Goal: Information Seeking & Learning: Learn about a topic

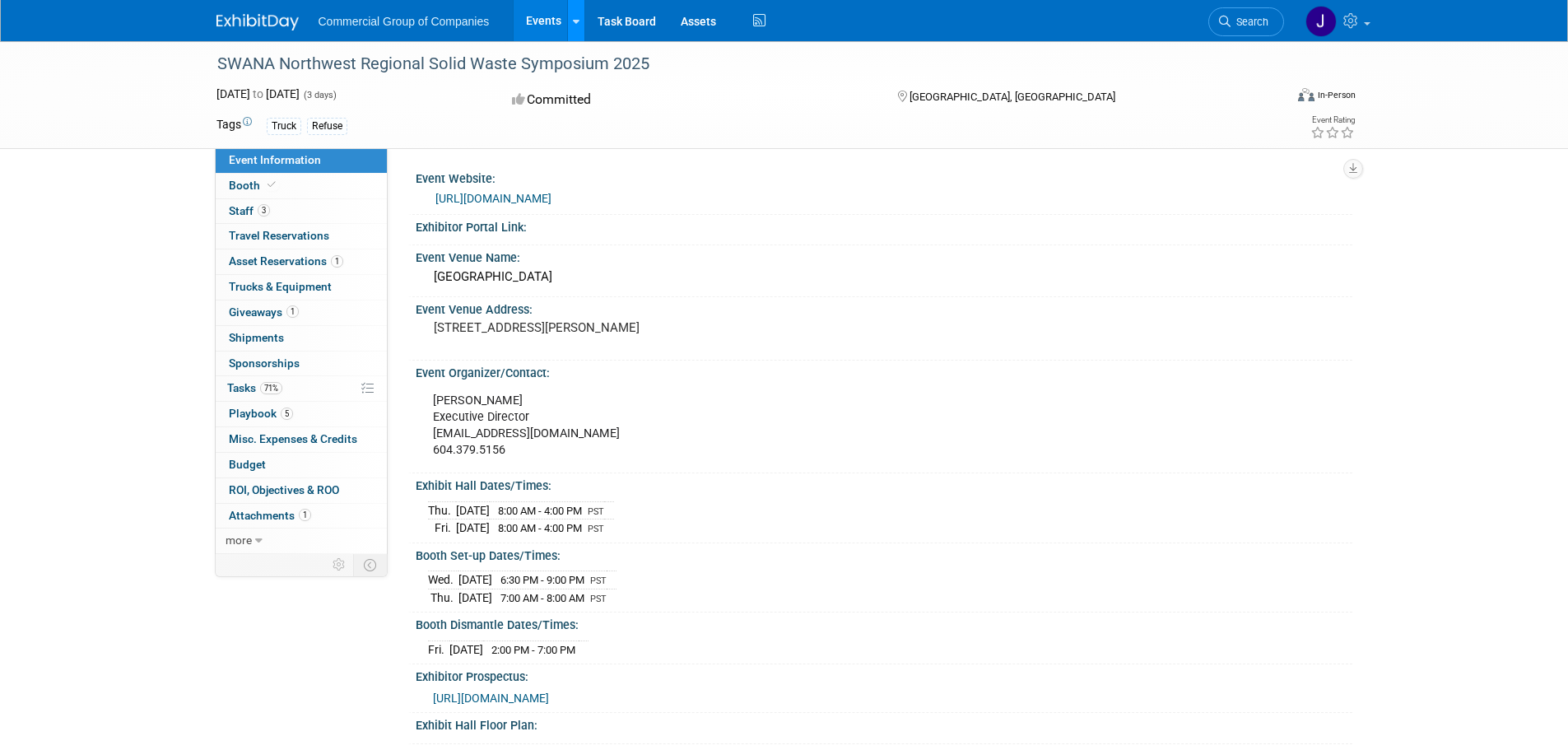
click at [577, 19] on icon at bounding box center [577, 22] width 7 height 10
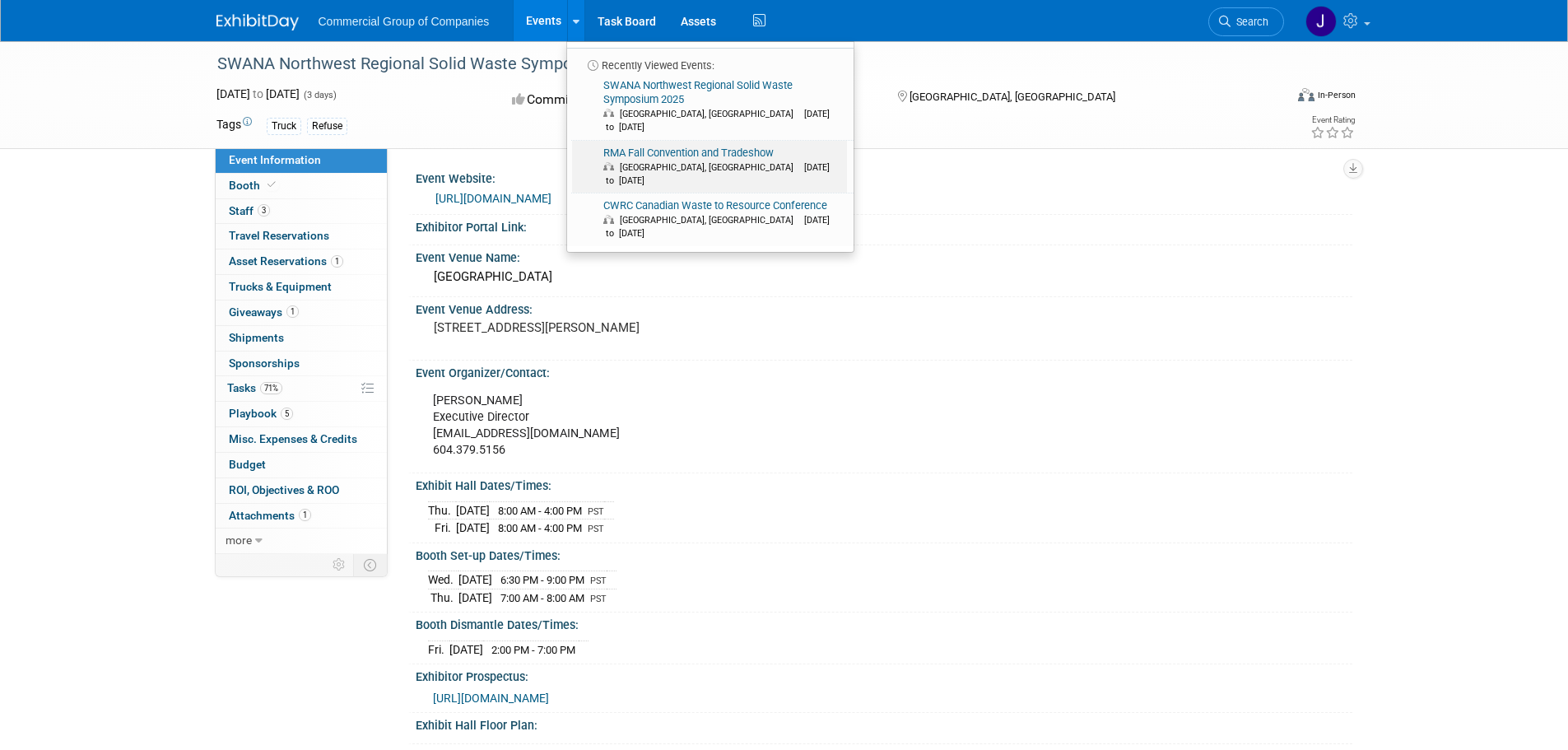
click at [664, 142] on link "RMA Fall Convention and Tradeshow Edmonton, Canada Nov 17, 2025 to Nov 18, 2025" at bounding box center [710, 167] width 275 height 53
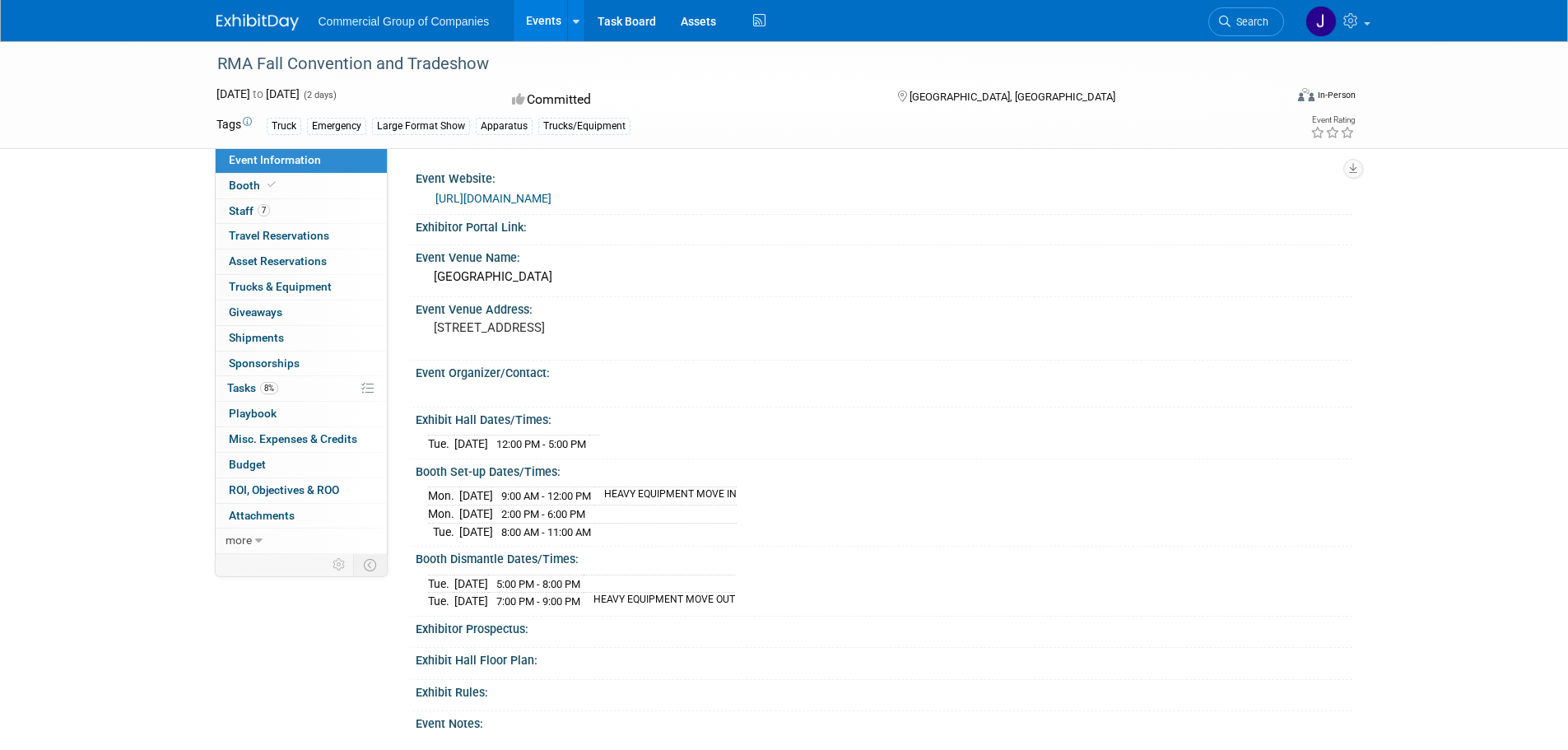
click at [551, 195] on link "https://rmalberta.com/rma-conventions/fall-convention/" at bounding box center [493, 198] width 116 height 13
click at [585, 21] on link "Task Board" at bounding box center [627, 20] width 83 height 41
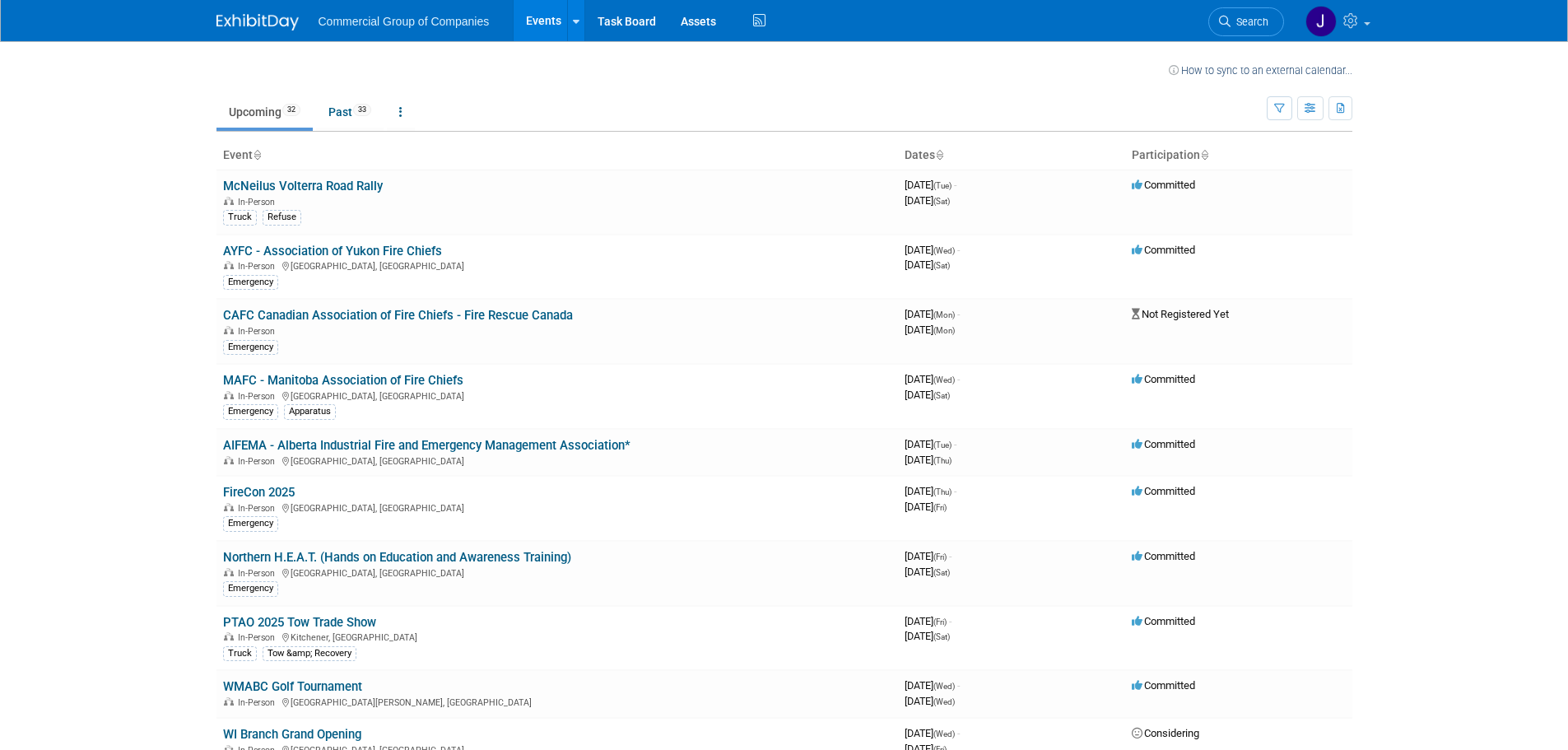
click at [574, 27] on div at bounding box center [577, 20] width 7 height 17
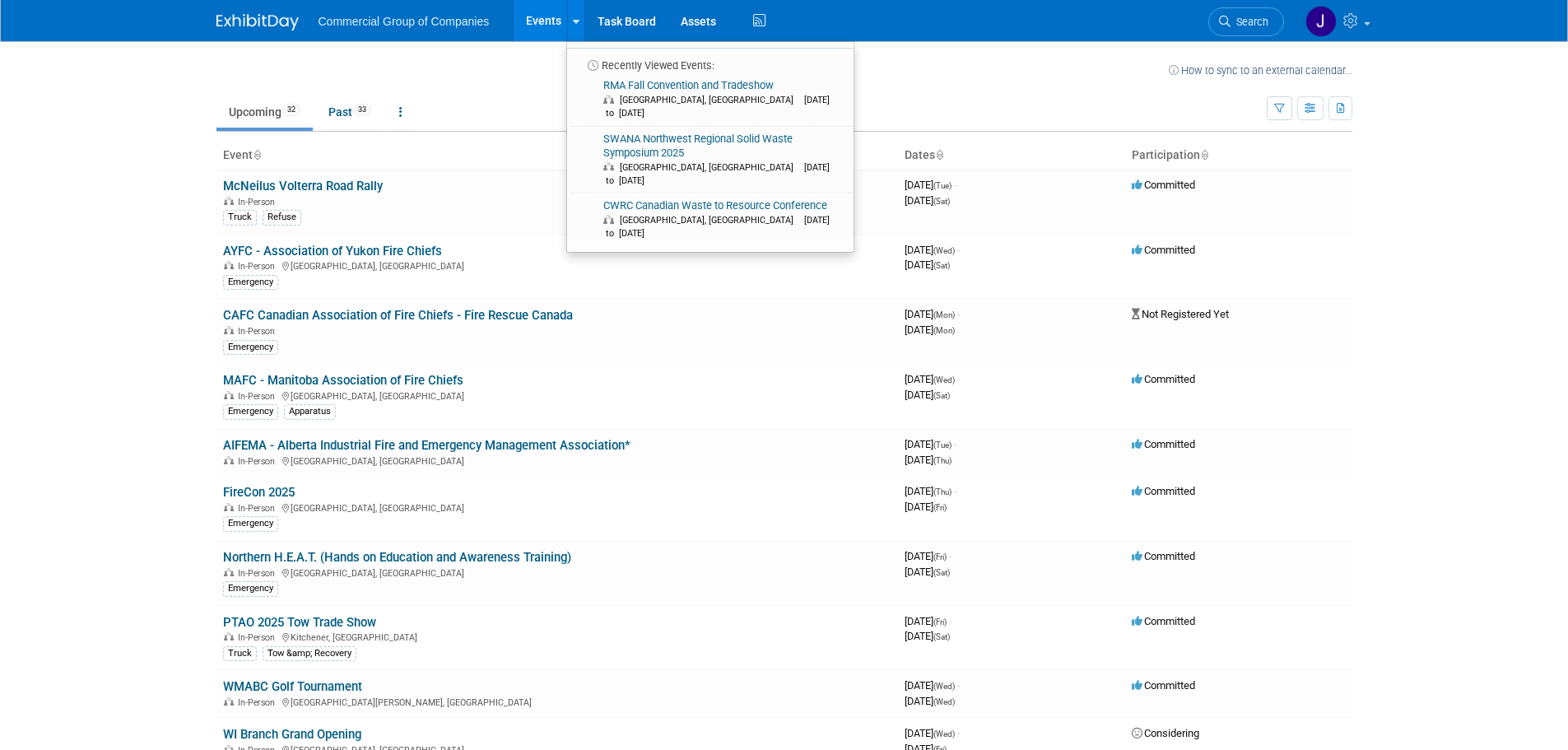
click at [119, 229] on body "Commercial Group of Companies Events Recently Viewed Events: RMA Fall Conventio…" at bounding box center [784, 375] width 1568 height 750
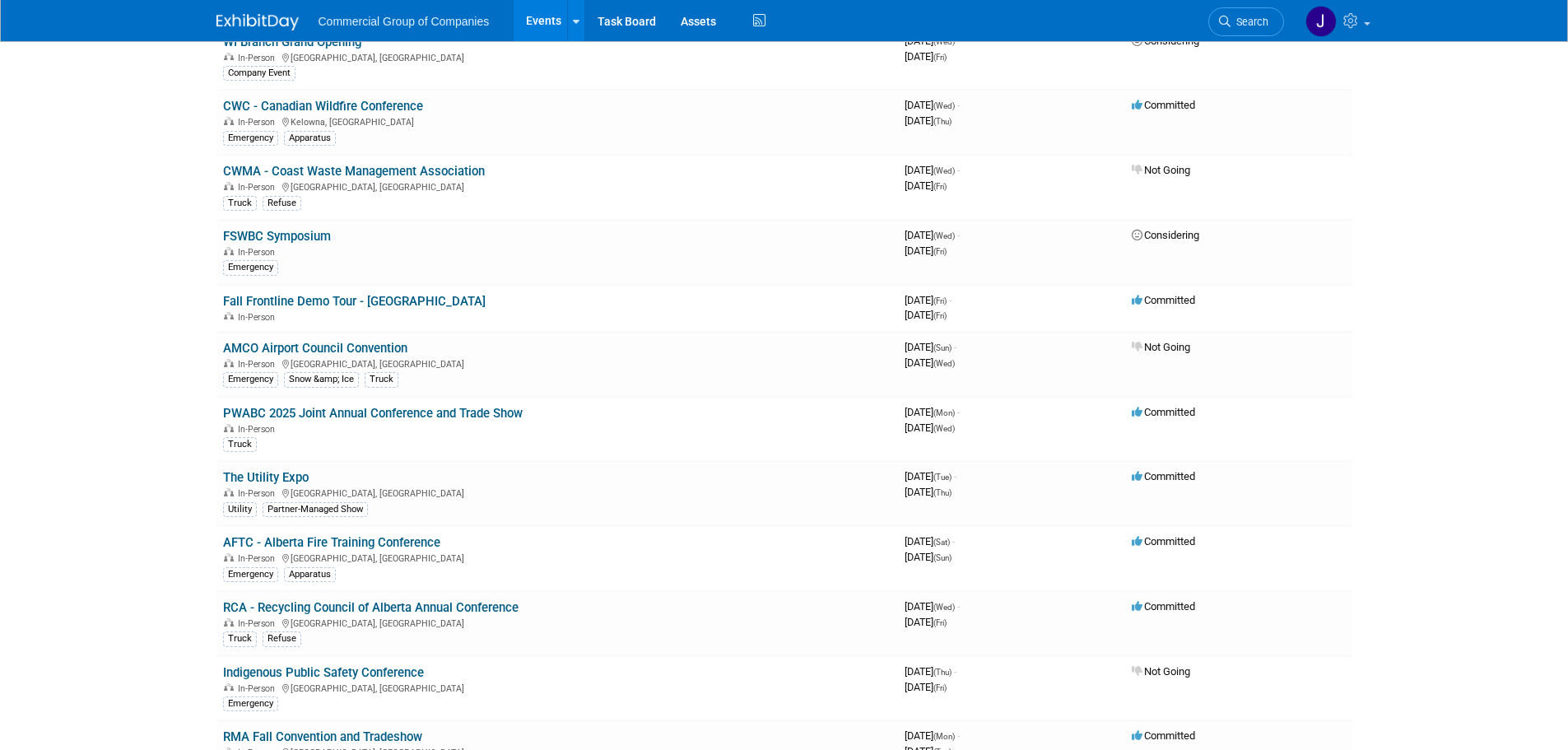
scroll to position [741, 0]
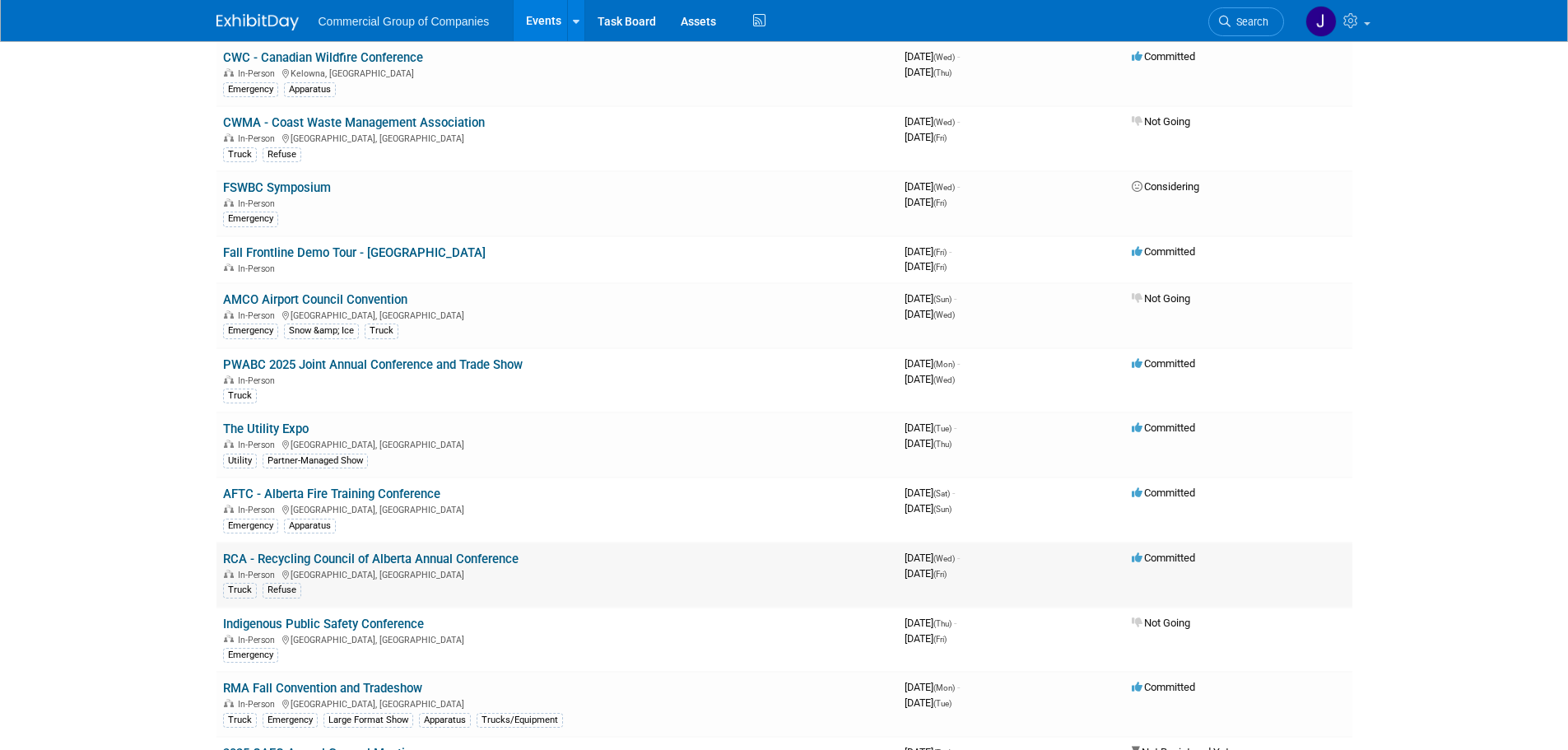
click at [353, 562] on link "RCA - Recycling Council of Alberta Annual Conference" at bounding box center [371, 559] width 296 height 15
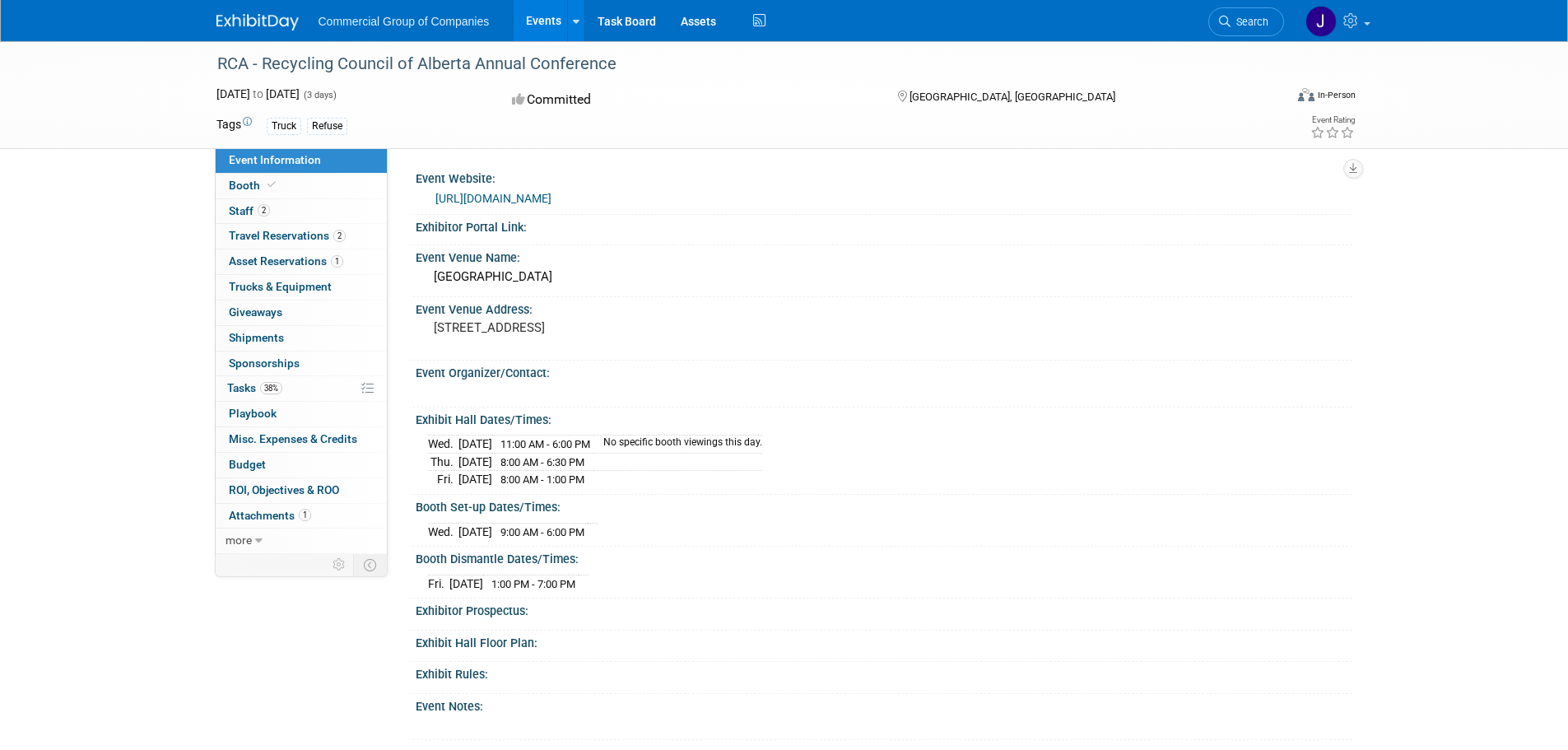
click at [511, 196] on link "https://conference.recycle.ab.ca/exhibitors/" at bounding box center [493, 198] width 116 height 13
click at [534, 25] on link "Events" at bounding box center [544, 20] width 60 height 41
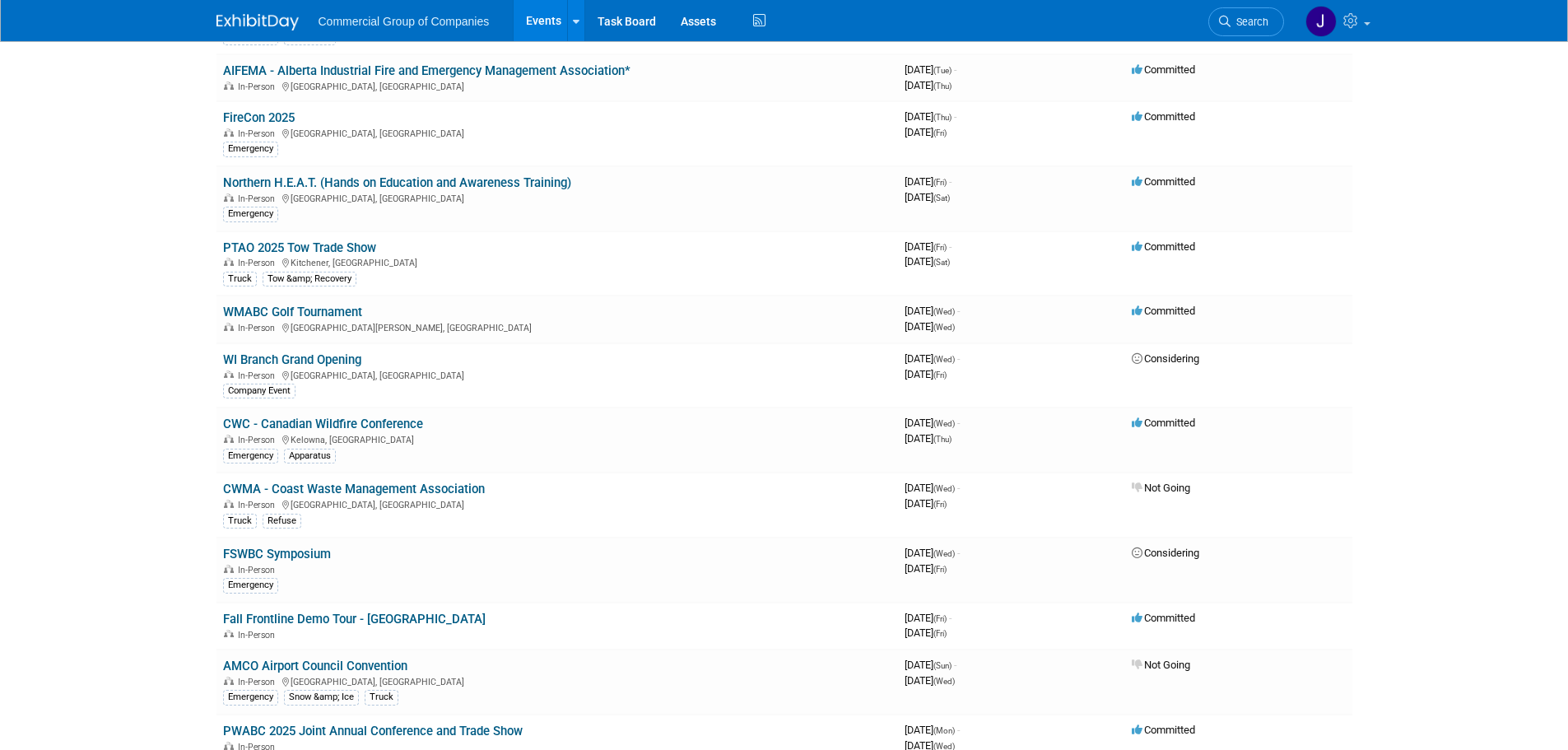
scroll to position [330, 0]
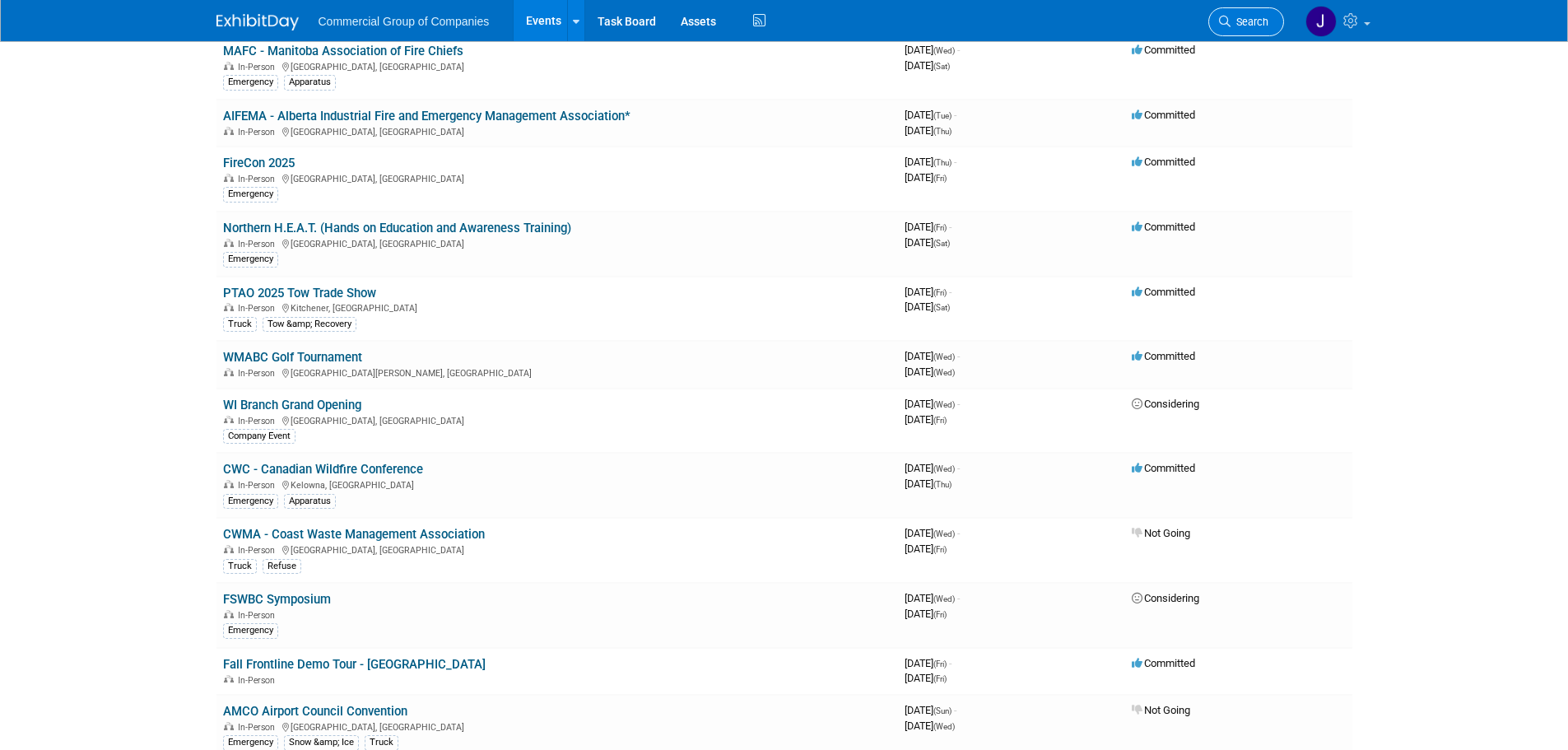
click at [1235, 21] on span "Search" at bounding box center [1250, 22] width 38 height 12
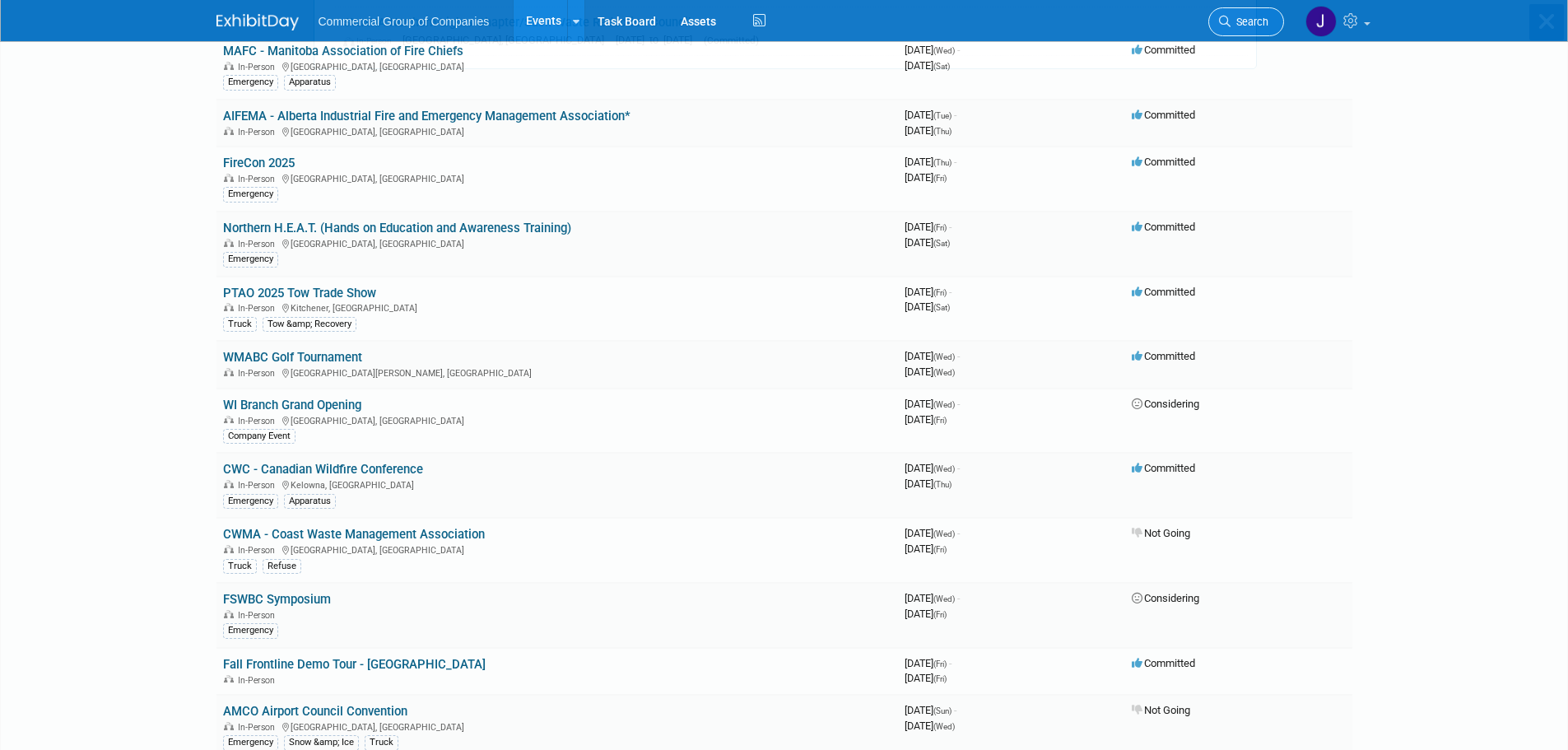
scroll to position [0, 0]
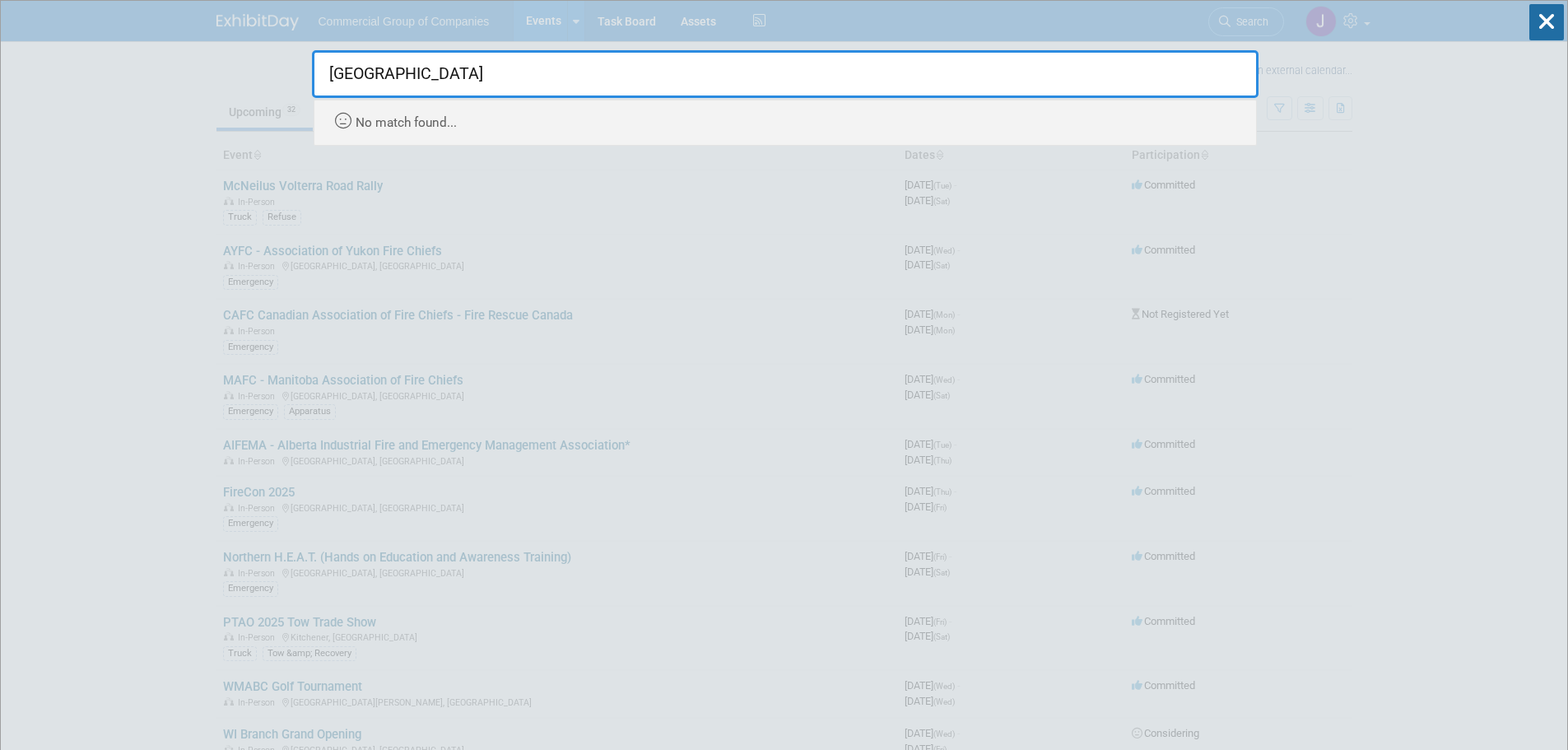
type input "winnipeg"
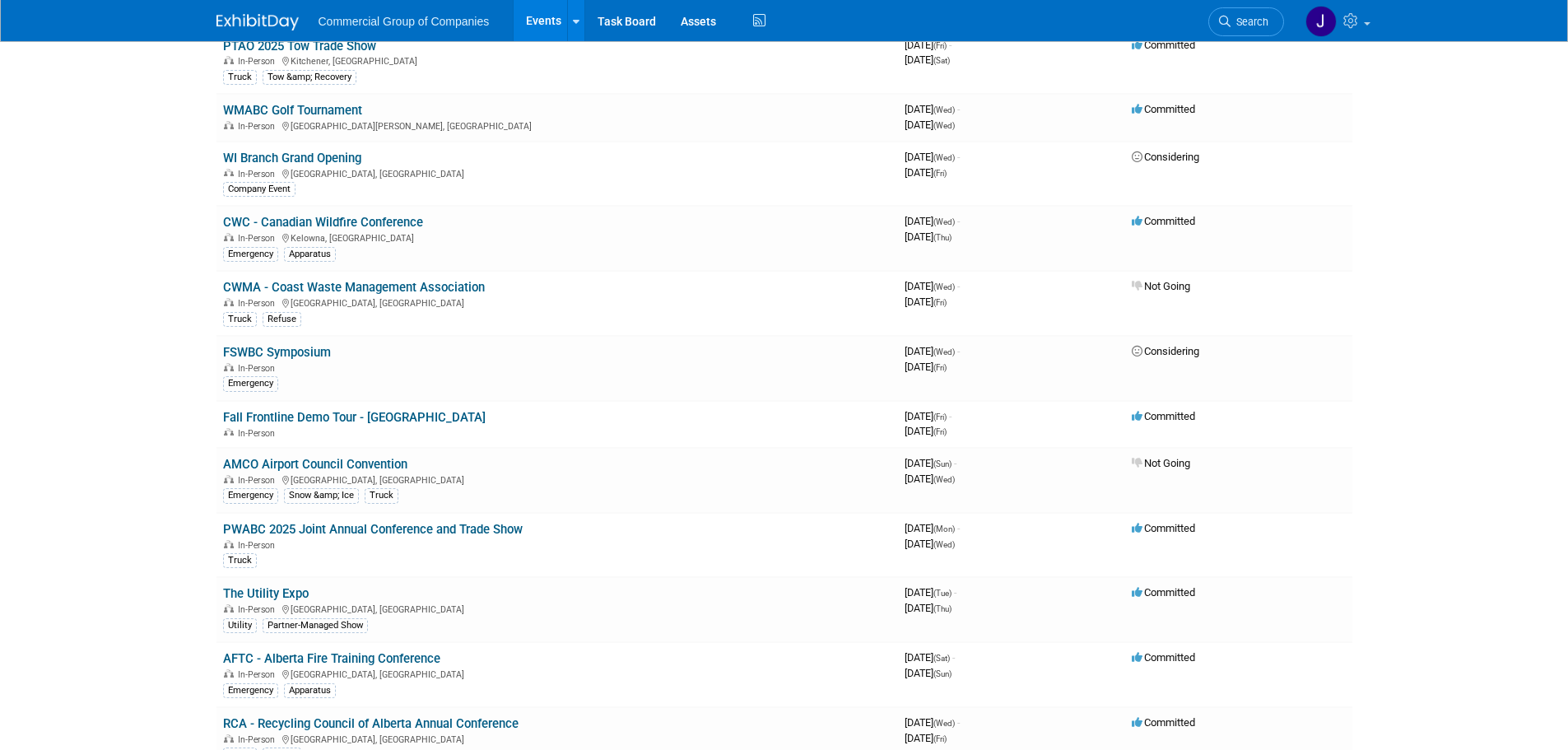
scroll to position [494, 0]
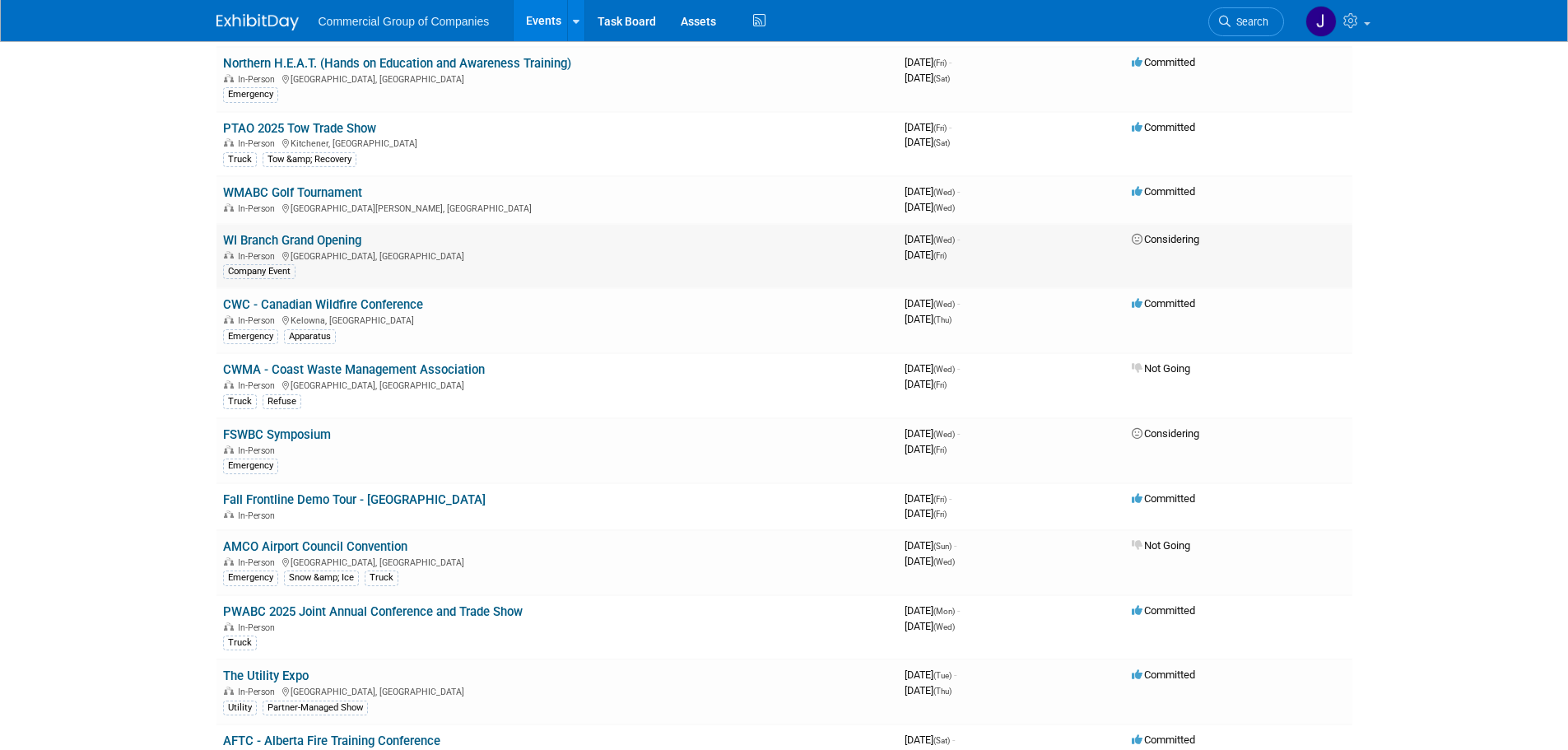
click at [264, 234] on link "WI Branch Grand Opening" at bounding box center [292, 240] width 138 height 15
